Goal: Use online tool/utility: Utilize a website feature to perform a specific function

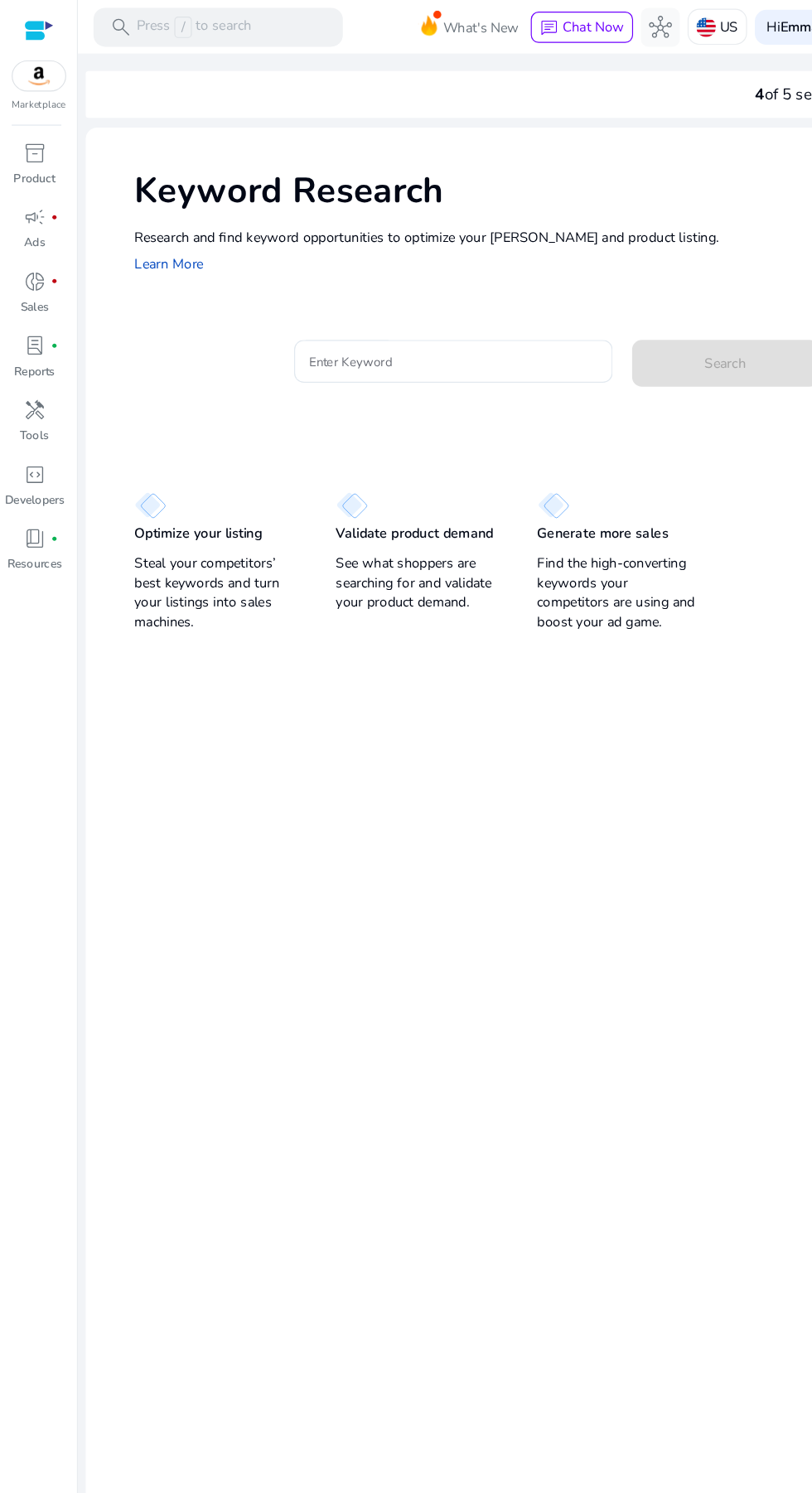
click at [404, 313] on input "Enter Keyword" at bounding box center [386, 307] width 245 height 18
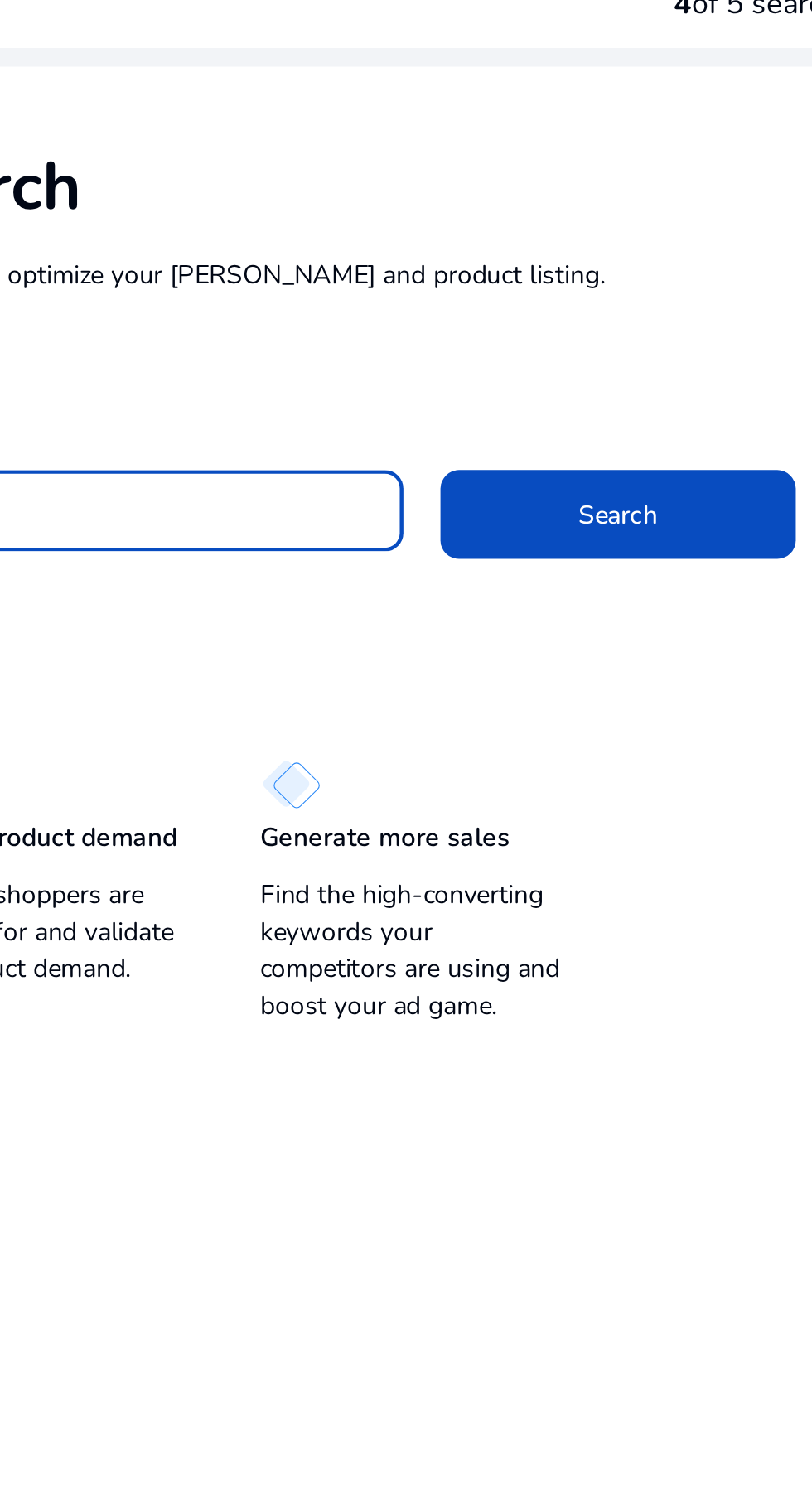
type input "**********"
click at [631, 313] on span at bounding box center [616, 309] width 159 height 40
